Goal: Find specific page/section: Find specific page/section

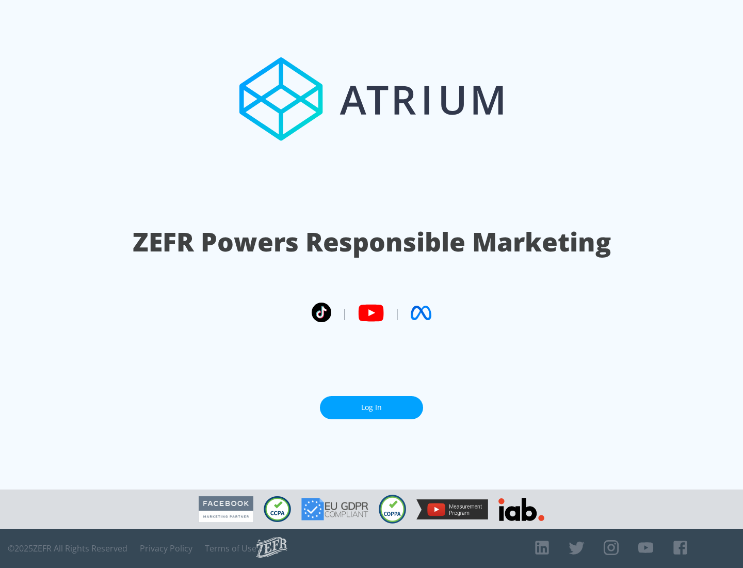
click at [371, 407] on link "Log In" at bounding box center [371, 407] width 103 height 23
